Goal: Information Seeking & Learning: Learn about a topic

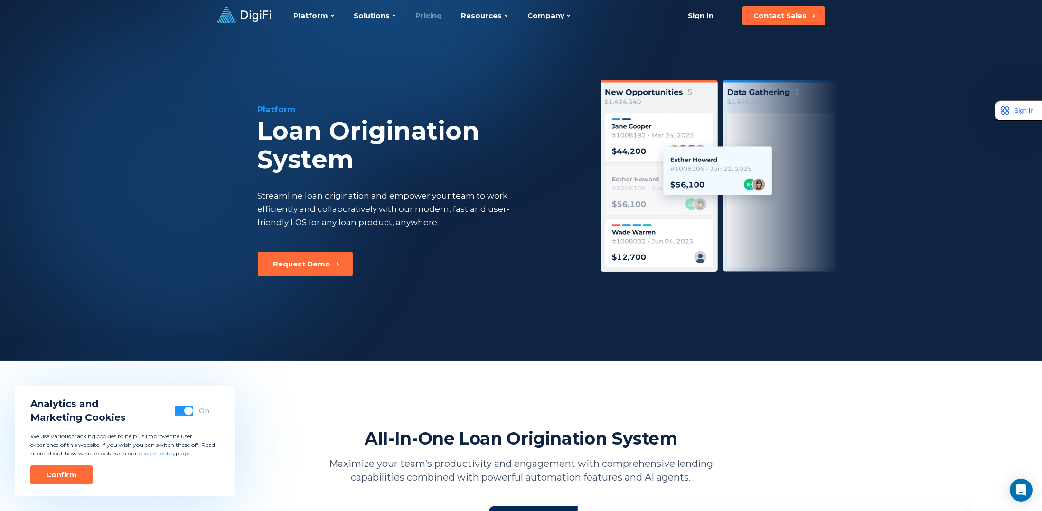
click at [420, 14] on link "Pricing" at bounding box center [429, 15] width 27 height 31
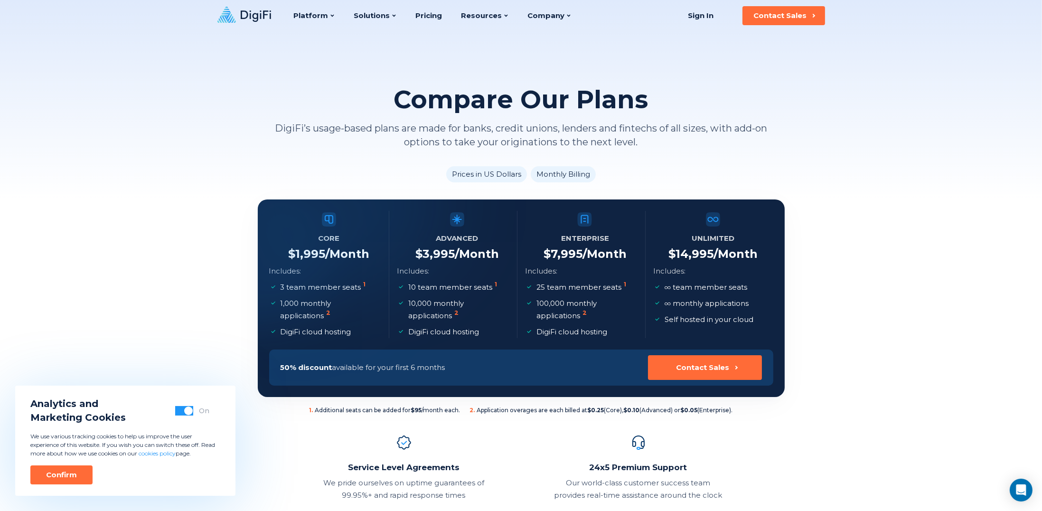
click at [234, 133] on div "Compare Our Plans DigiFi’s usage-based plans are made for banks, credit unions,…" at bounding box center [521, 99] width 1042 height 199
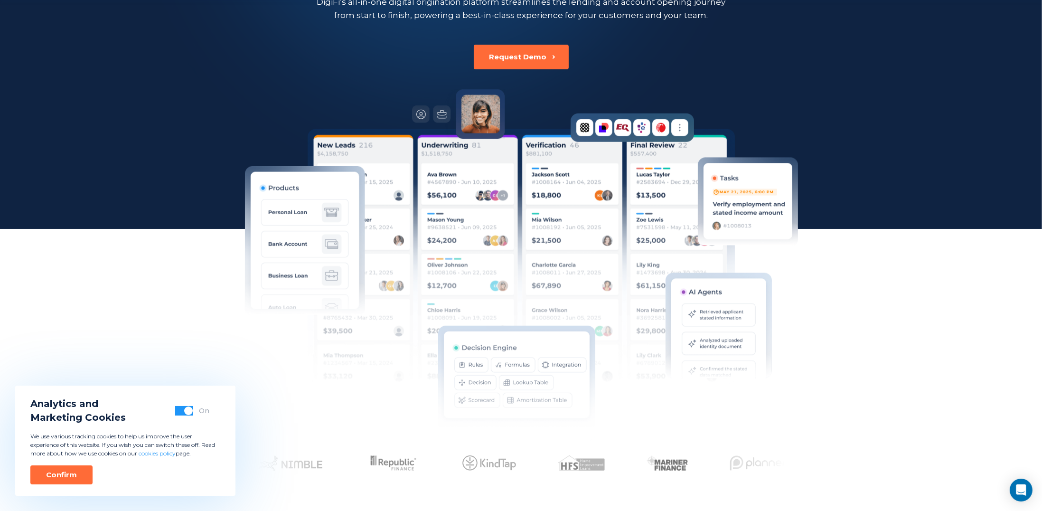
scroll to position [158, 0]
